Goal: Book appointment/travel/reservation

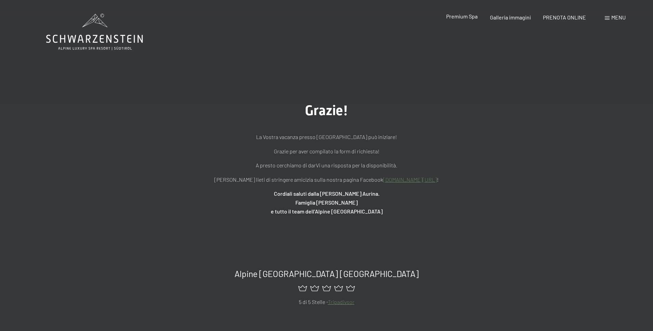
click at [468, 21] on div "Premium Spa Galleria immagini PRENOTA ONLINE" at bounding box center [510, 18] width 176 height 8
click at [468, 16] on span "Premium Spa" at bounding box center [461, 16] width 31 height 6
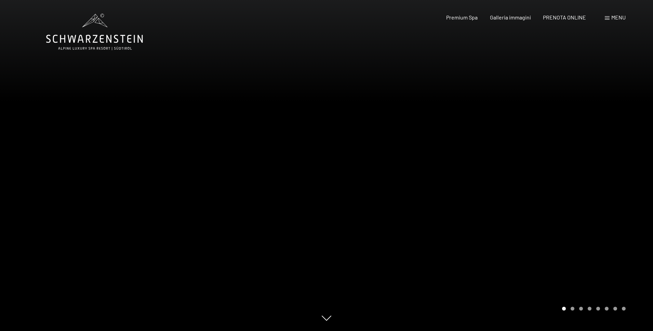
click at [341, 131] on div at bounding box center [490, 165] width 327 height 331
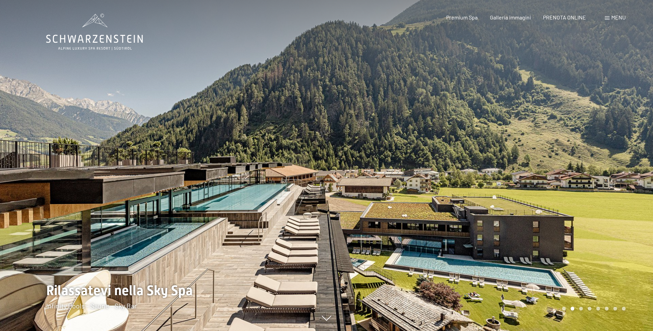
drag, startPoint x: 453, startPoint y: 188, endPoint x: 332, endPoint y: 213, distance: 123.1
click at [332, 213] on div at bounding box center [490, 165] width 327 height 331
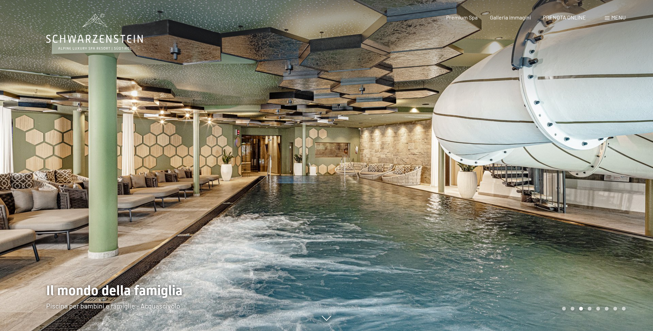
click at [330, 187] on div at bounding box center [490, 165] width 327 height 331
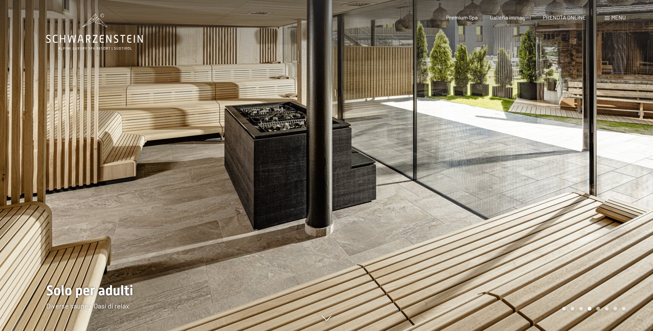
click at [321, 236] on div at bounding box center [163, 165] width 327 height 331
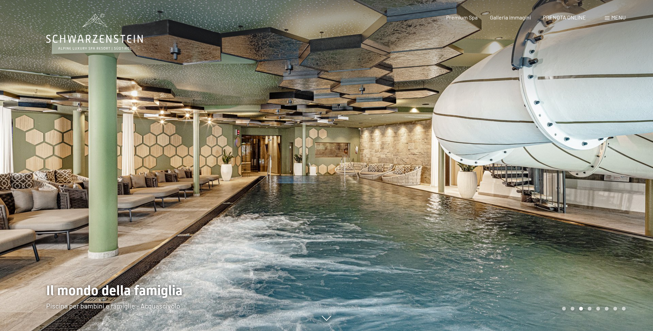
click at [333, 299] on div at bounding box center [490, 165] width 327 height 331
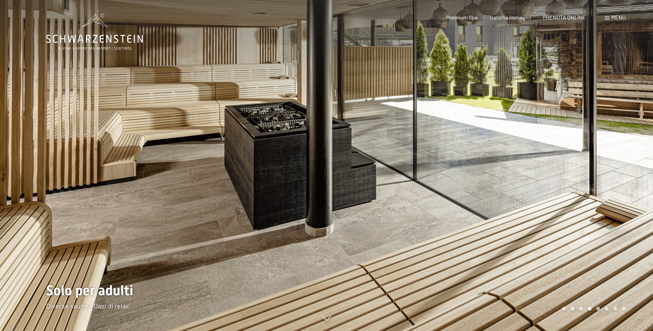
click at [564, 157] on div at bounding box center [490, 165] width 327 height 331
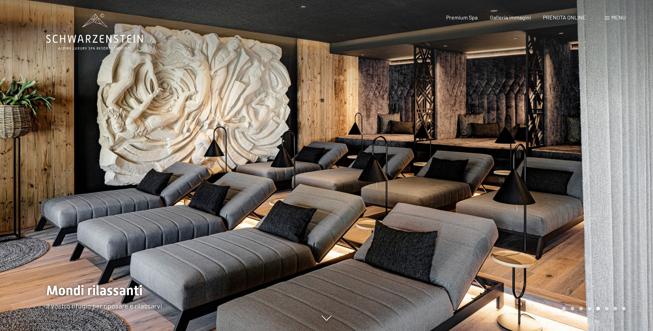
click at [564, 157] on div at bounding box center [490, 165] width 327 height 331
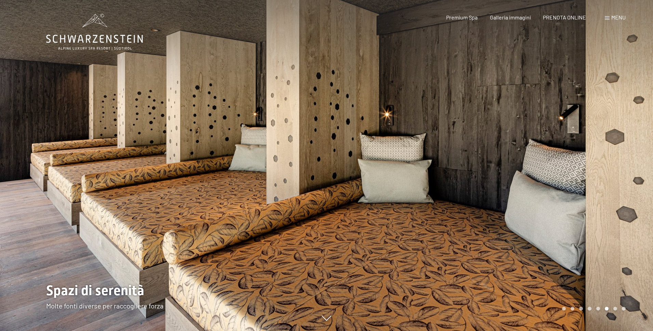
click at [564, 157] on div at bounding box center [490, 165] width 327 height 331
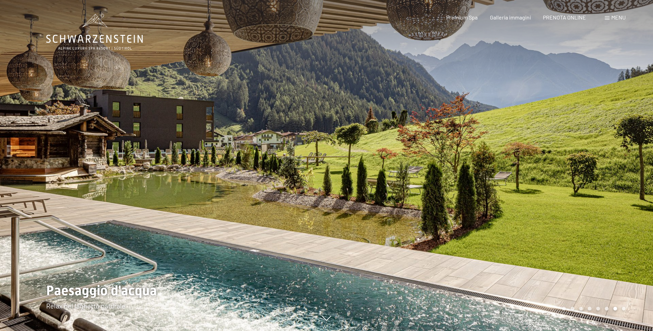
click at [564, 157] on div at bounding box center [490, 165] width 327 height 331
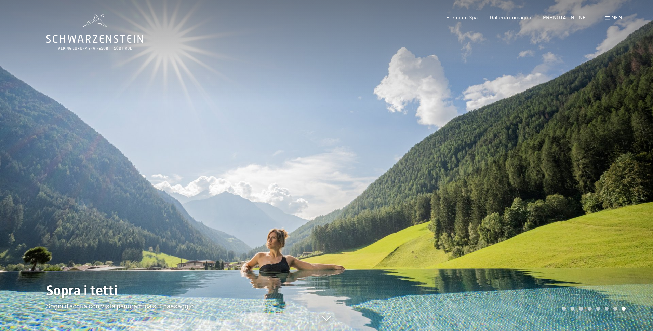
click at [561, 160] on div at bounding box center [490, 165] width 327 height 331
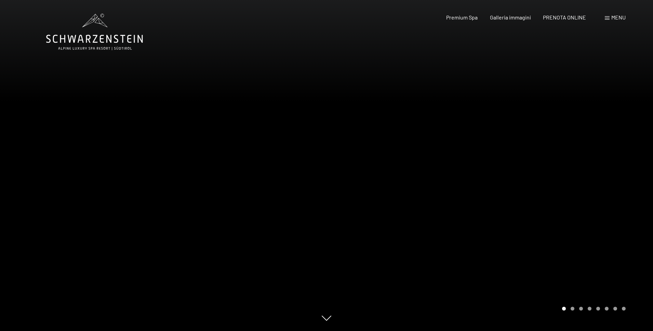
click at [561, 160] on div at bounding box center [490, 165] width 327 height 331
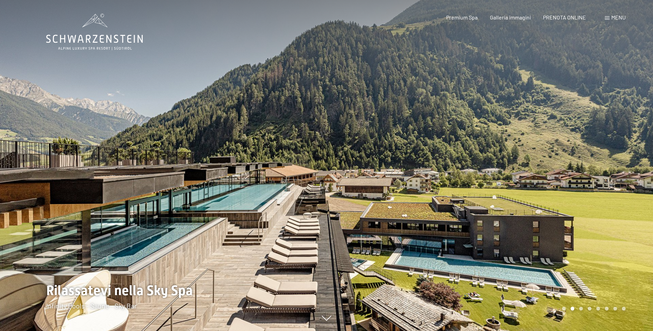
drag, startPoint x: 430, startPoint y: 310, endPoint x: 411, endPoint y: 208, distance: 104.0
click at [405, 202] on div at bounding box center [490, 165] width 327 height 331
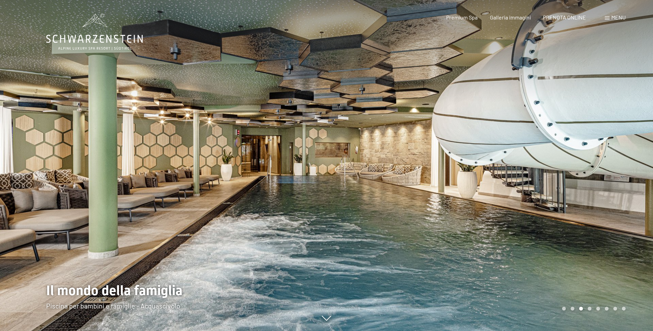
click at [623, 155] on div at bounding box center [490, 165] width 327 height 331
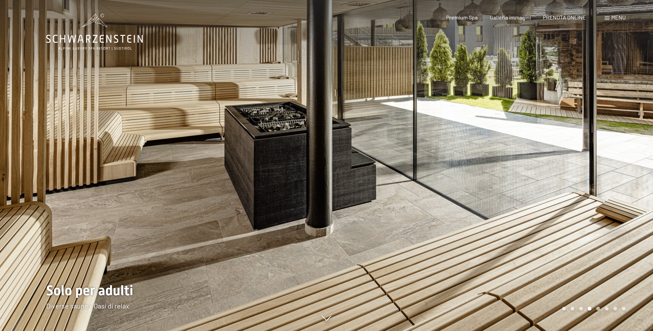
click at [608, 192] on div at bounding box center [490, 165] width 327 height 331
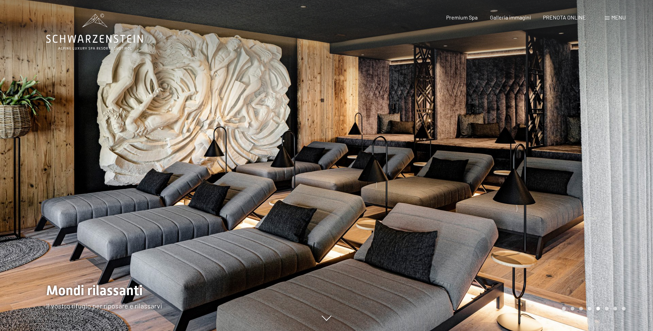
click at [608, 192] on div at bounding box center [490, 165] width 327 height 331
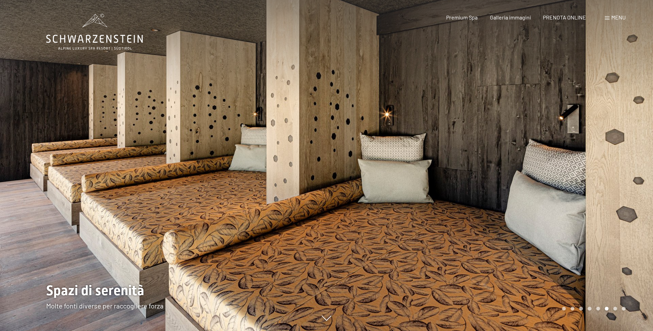
click at [608, 192] on div at bounding box center [490, 165] width 327 height 331
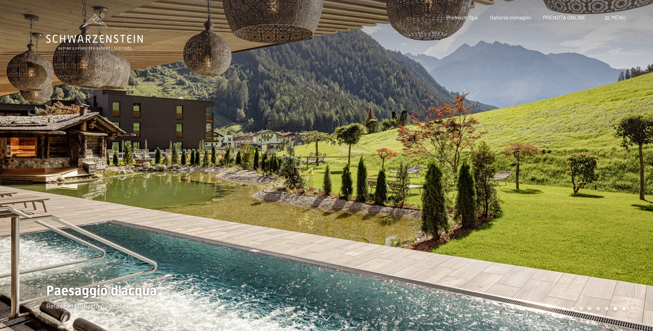
click at [604, 194] on div at bounding box center [490, 165] width 327 height 331
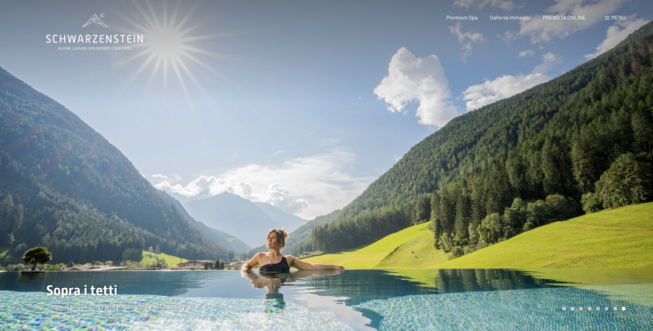
click at [608, 17] on span at bounding box center [607, 17] width 5 height 3
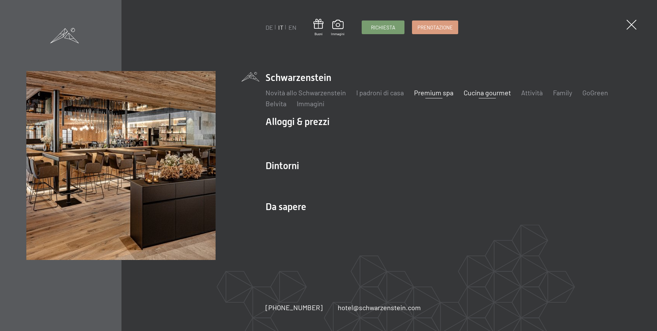
click at [489, 95] on link "Cucina gourmet" at bounding box center [486, 93] width 47 height 8
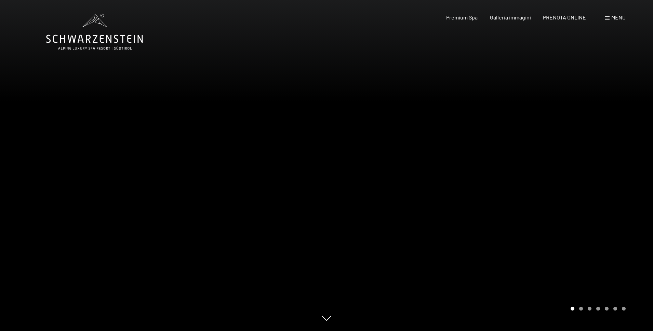
click at [605, 19] on span at bounding box center [607, 17] width 5 height 3
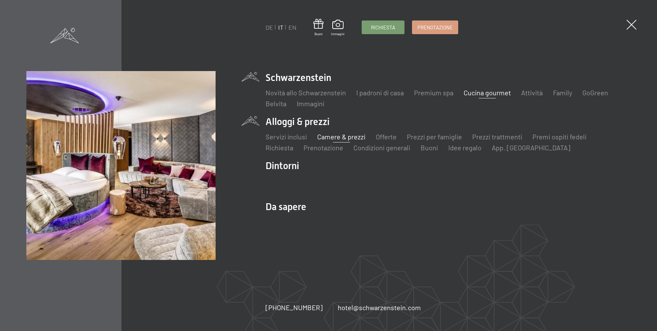
click at [342, 138] on link "Camere & prezzi" at bounding box center [341, 137] width 48 height 8
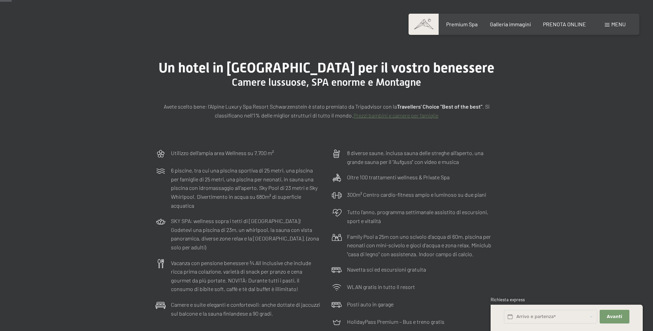
scroll to position [68, 0]
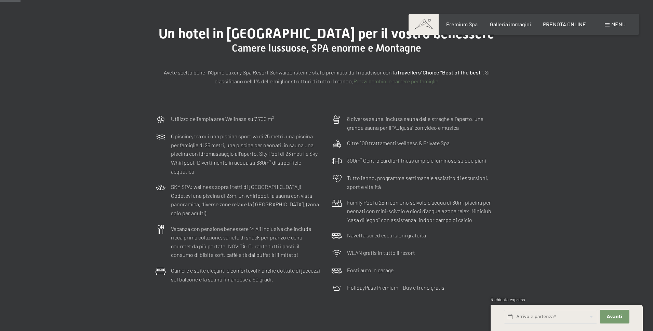
click at [388, 82] on link "Prezzi bambini e camere per famiglie" at bounding box center [396, 81] width 85 height 6
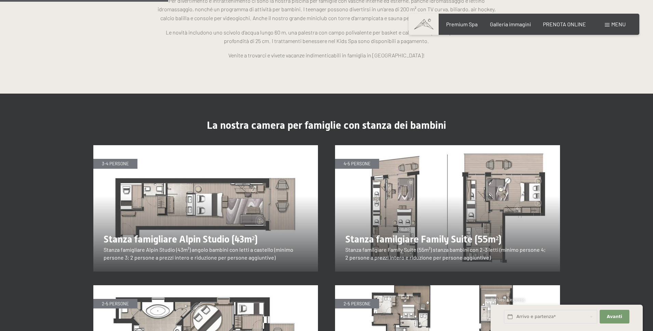
scroll to position [786, 0]
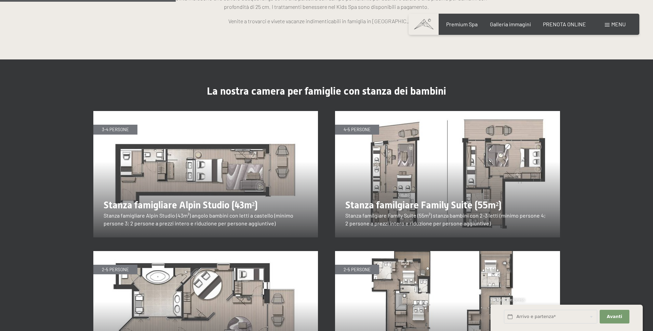
click at [605, 189] on section "La nostra camera per famiglie con stanza dei bambini 3-4 persone Stanza famigli…" at bounding box center [326, 231] width 653 height 344
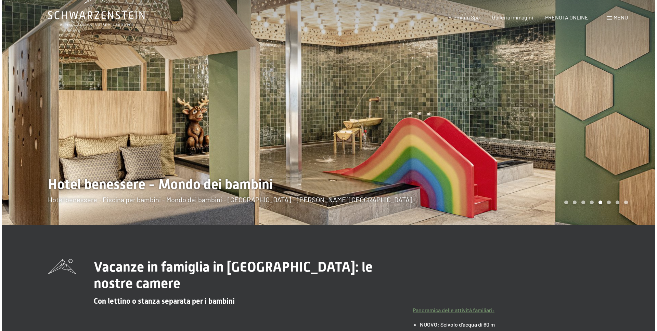
scroll to position [0, 0]
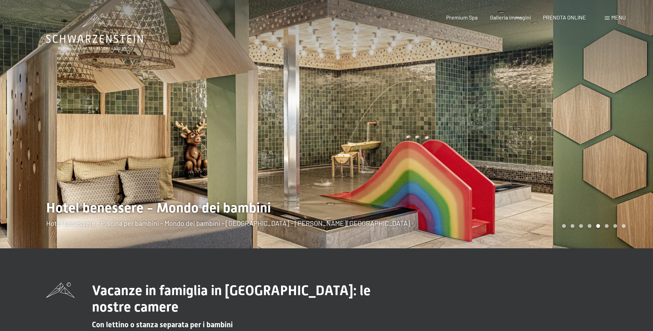
click at [609, 17] on span at bounding box center [607, 17] width 5 height 3
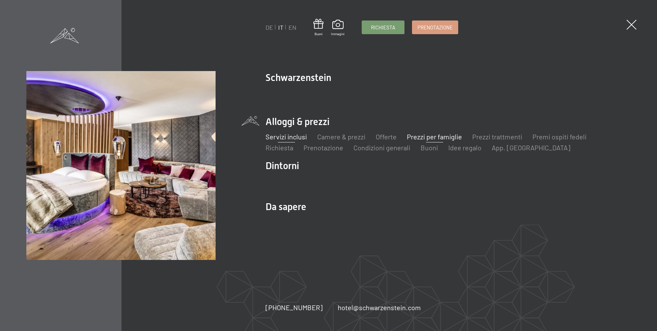
click at [290, 138] on link "Servizi inclusi" at bounding box center [285, 137] width 41 height 8
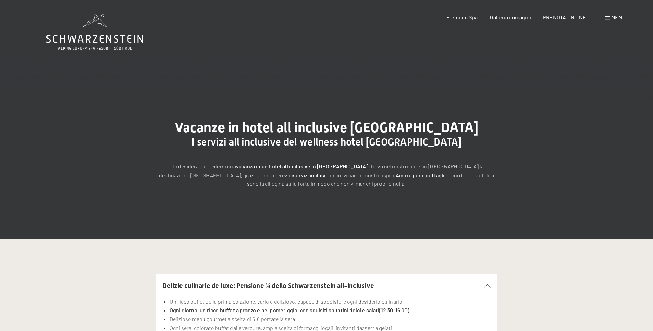
click at [606, 15] on div "Menu" at bounding box center [615, 18] width 21 height 8
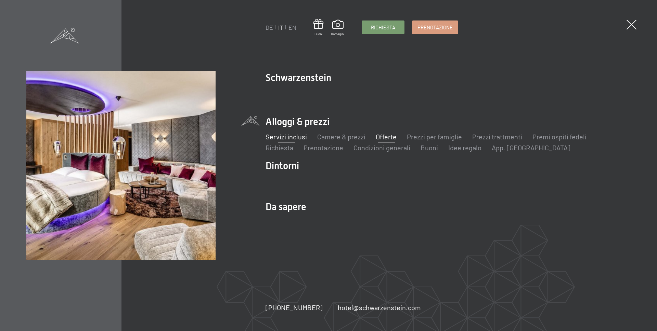
click at [387, 138] on link "Offerte" at bounding box center [385, 137] width 21 height 8
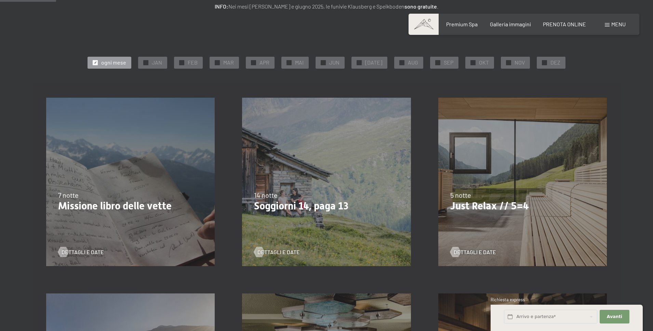
scroll to position [103, 0]
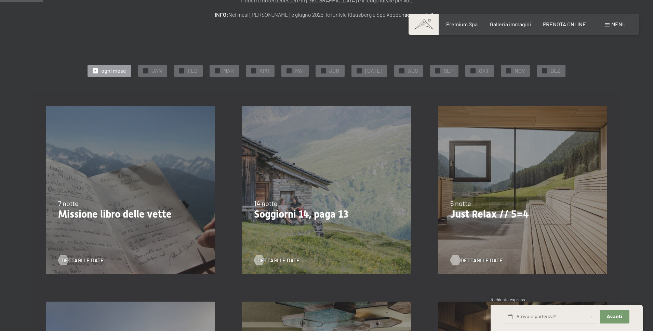
click at [473, 261] on span "Dettagli e Date" at bounding box center [482, 261] width 42 height 8
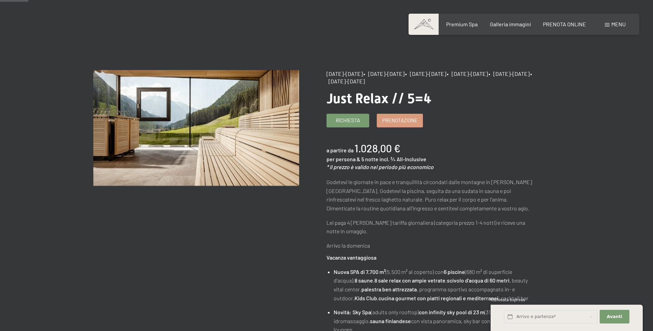
scroll to position [34, 0]
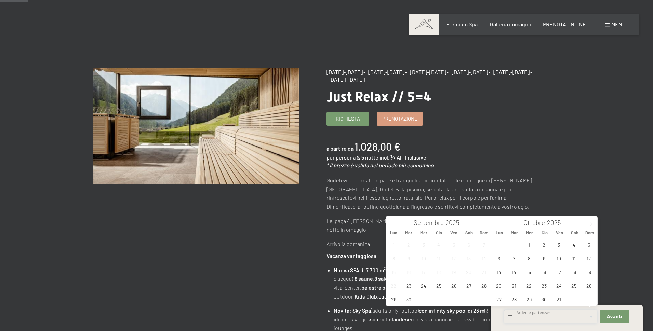
click at [548, 318] on input "text" at bounding box center [550, 317] width 93 height 14
click at [591, 226] on icon at bounding box center [591, 224] width 5 height 5
click at [575, 275] on span "20" at bounding box center [573, 271] width 13 height 13
click at [556, 288] on span "26" at bounding box center [558, 285] width 13 height 13
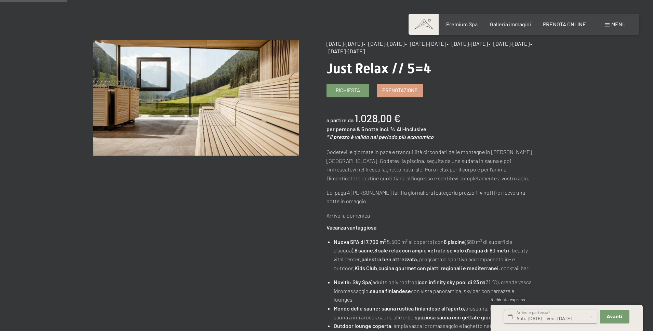
scroll to position [103, 0]
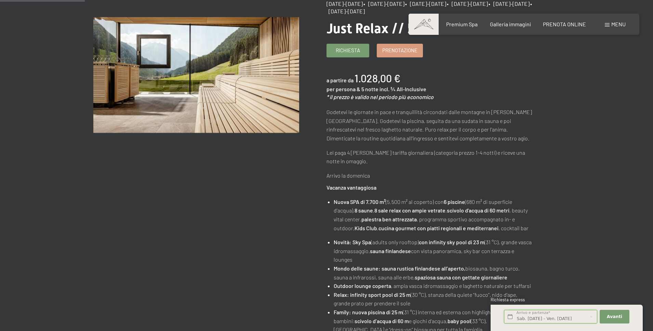
click at [565, 316] on input "Sab. [DATE] - Ven. [DATE]" at bounding box center [550, 317] width 93 height 14
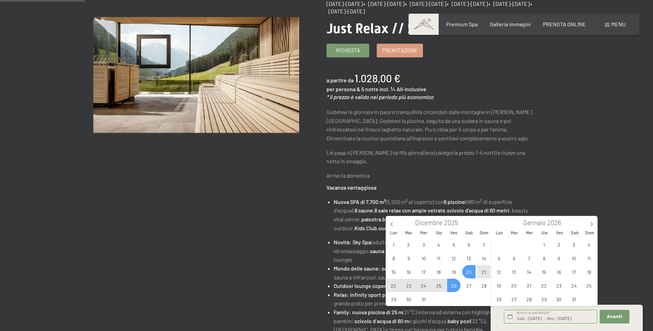
click at [440, 288] on span "25" at bounding box center [438, 285] width 13 height 13
click at [485, 272] on span "21" at bounding box center [483, 271] width 13 height 13
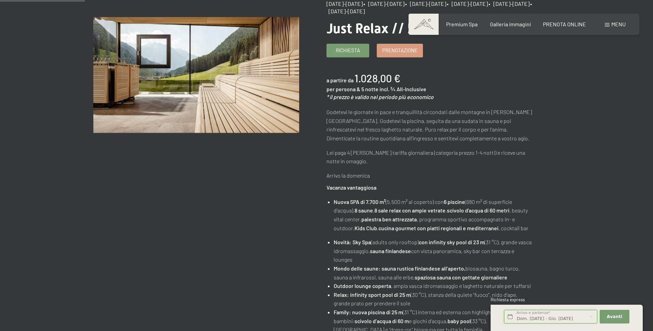
click at [566, 319] on input "Dom. [DATE] - Gio. [DATE]" at bounding box center [550, 317] width 93 height 14
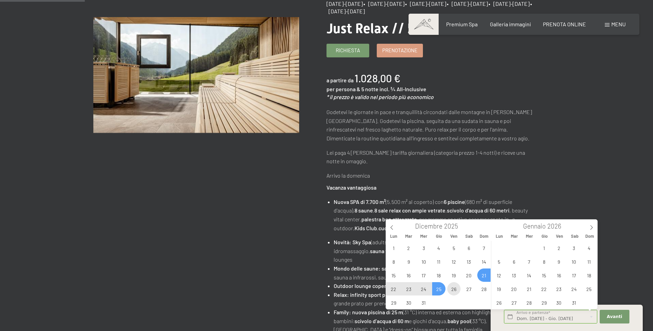
click at [455, 287] on span "26" at bounding box center [453, 288] width 13 height 13
type input "Ven. [DATE]"
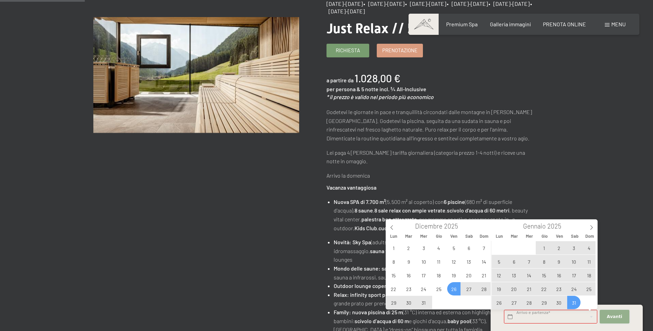
click at [618, 318] on span "Avanti" at bounding box center [614, 317] width 15 height 6
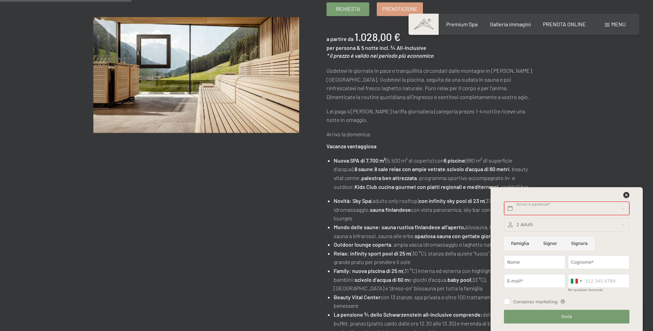
scroll to position [171, 0]
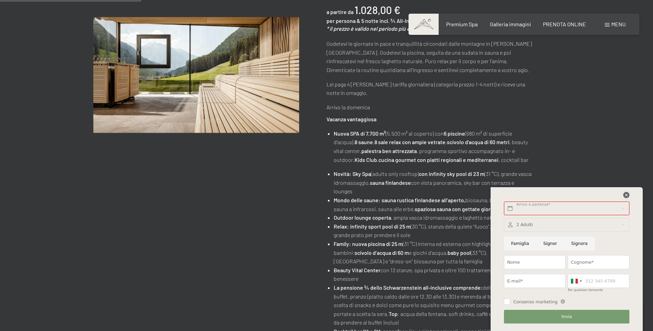
click at [624, 194] on icon at bounding box center [626, 195] width 6 height 6
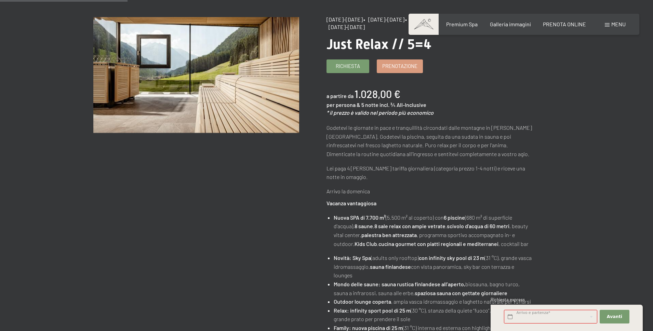
scroll to position [0, 0]
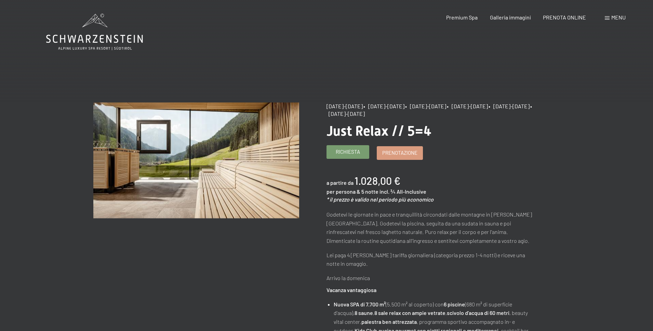
click at [343, 154] on span "Richiesta" at bounding box center [348, 151] width 24 height 7
